Goal: Check status

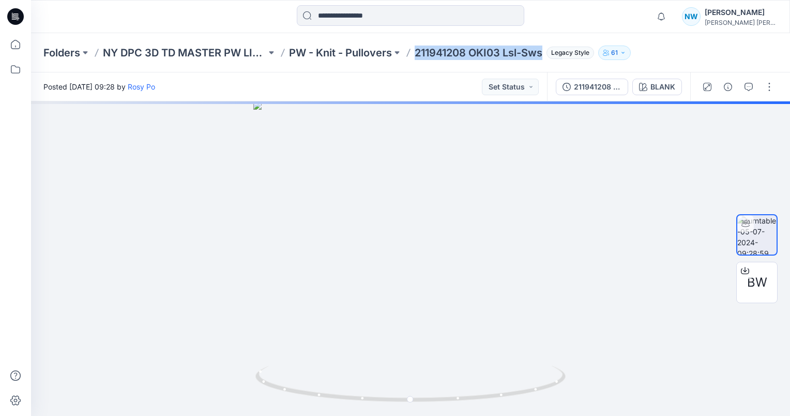
drag, startPoint x: 418, startPoint y: 56, endPoint x: 551, endPoint y: 70, distance: 134.1
click at [546, 57] on div "Folders NY DPC 3D TD MASTER PW LIBRARY PW - Knit - Pullovers 211941208 OKI03 Ls…" at bounding box center [370, 53] width 654 height 14
copy p "211941208 OKI03 Lsl-Sws"
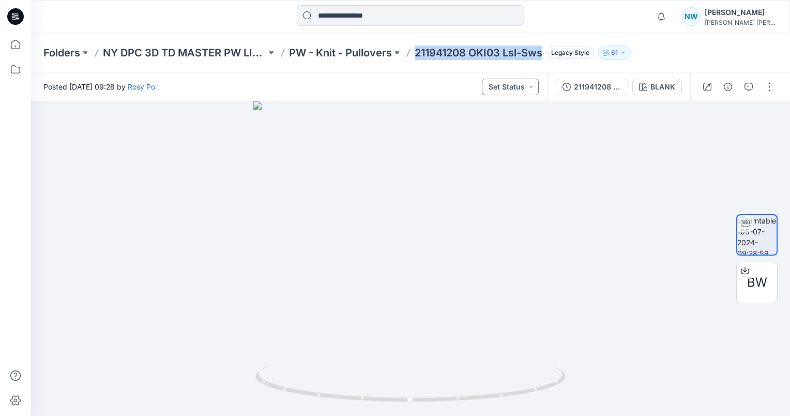
click at [518, 90] on button "Set Status" at bounding box center [510, 87] width 57 height 17
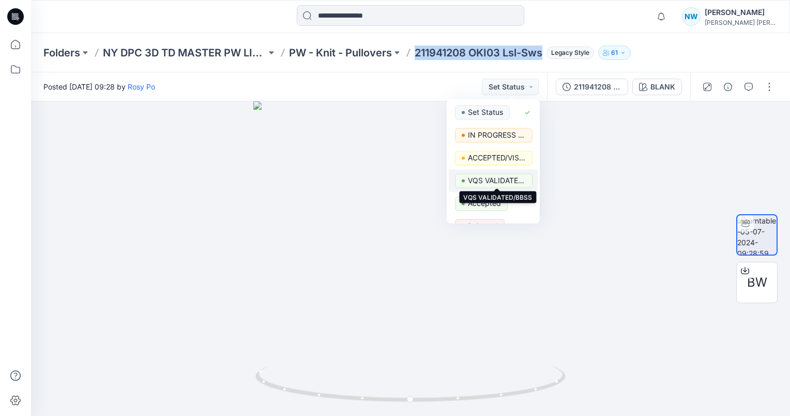
click at [496, 185] on p "VQS VALIDATED/BBSS" at bounding box center [497, 180] width 58 height 13
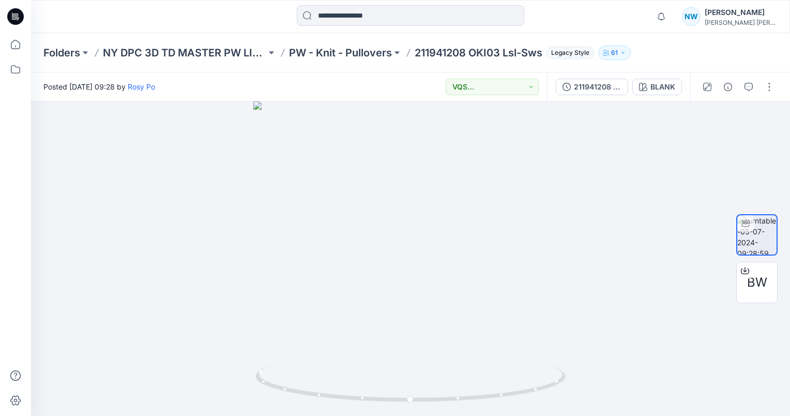
drag, startPoint x: 393, startPoint y: 93, endPoint x: 382, endPoint y: 92, distance: 10.4
click at [393, 92] on div "Posted [DATE] 09:28 by [PERSON_NAME] VQS VALIDATED/BBSS" at bounding box center [289, 86] width 516 height 28
drag, startPoint x: 443, startPoint y: 180, endPoint x: 411, endPoint y: 200, distance: 37.4
click at [409, 200] on div at bounding box center [410, 258] width 759 height 314
click at [432, 198] on div at bounding box center [410, 258] width 759 height 314
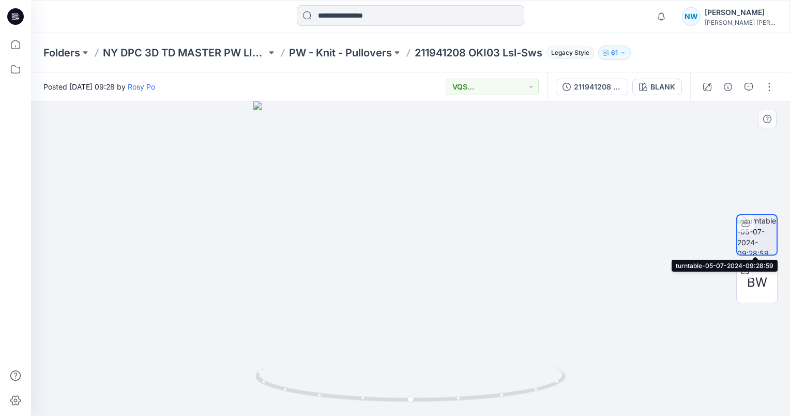
click at [748, 226] on icon at bounding box center [746, 223] width 8 height 7
click at [438, 204] on div at bounding box center [410, 258] width 759 height 314
